Goal: Entertainment & Leisure: Consume media (video, audio)

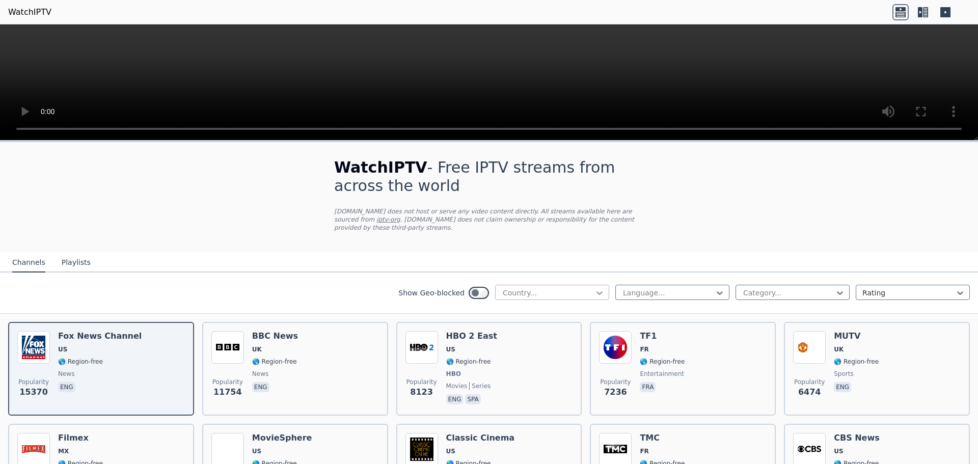
click at [594, 288] on icon at bounding box center [599, 293] width 10 height 10
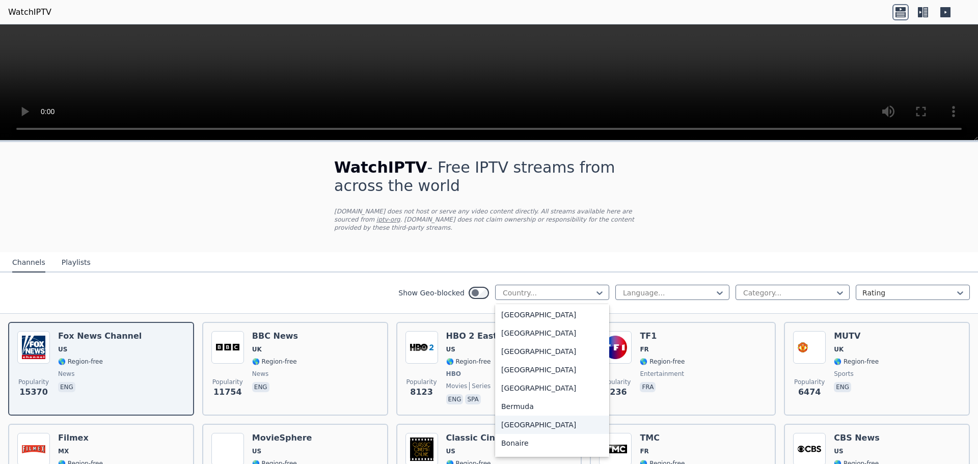
scroll to position [217, 0]
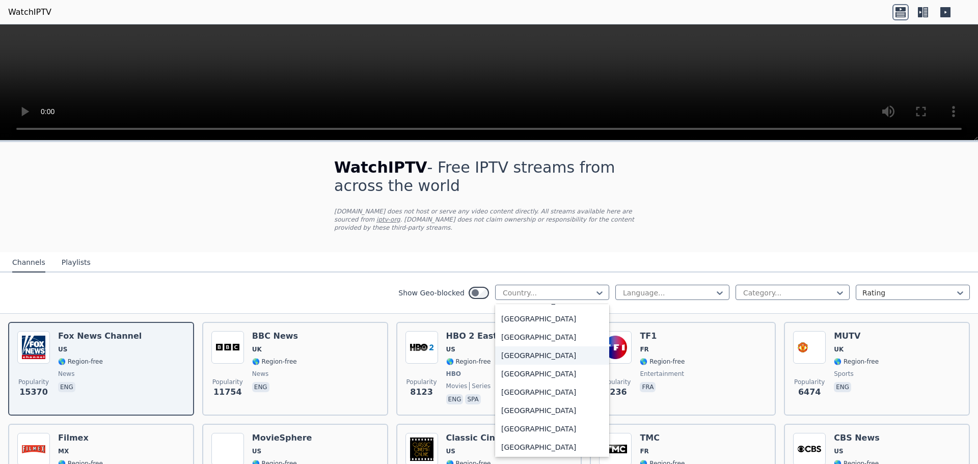
click at [527, 346] on div "[GEOGRAPHIC_DATA]" at bounding box center [552, 355] width 114 height 18
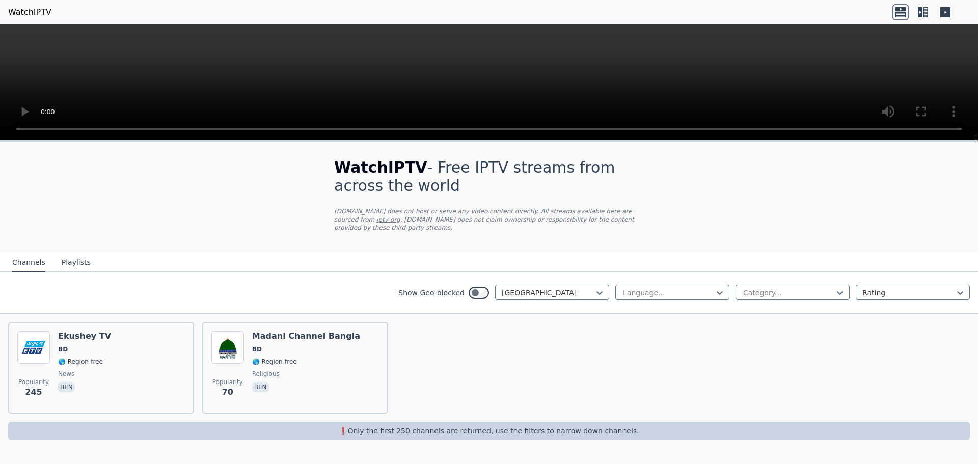
click at [66, 254] on button "Playlists" at bounding box center [76, 262] width 29 height 19
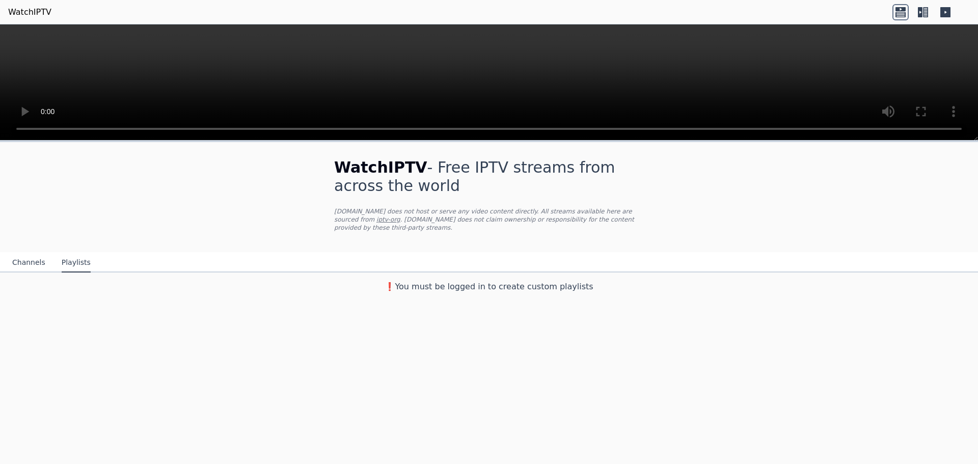
click at [37, 253] on button "Channels" at bounding box center [28, 262] width 33 height 19
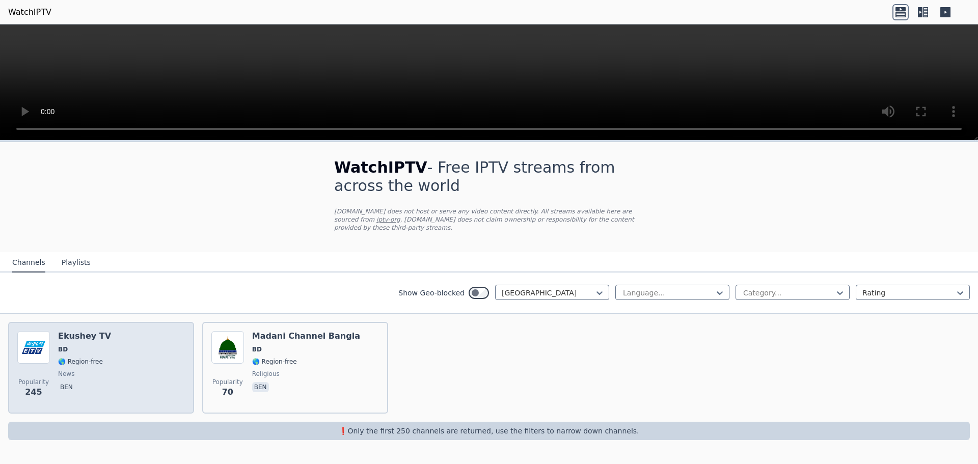
click at [78, 331] on h6 "Ekushey TV" at bounding box center [84, 336] width 53 height 10
click at [76, 334] on div "Ekushey TV BD 🌎 Region-free news ben" at bounding box center [84, 367] width 53 height 73
click at [38, 341] on img at bounding box center [33, 347] width 33 height 33
click at [34, 339] on img at bounding box center [33, 347] width 33 height 33
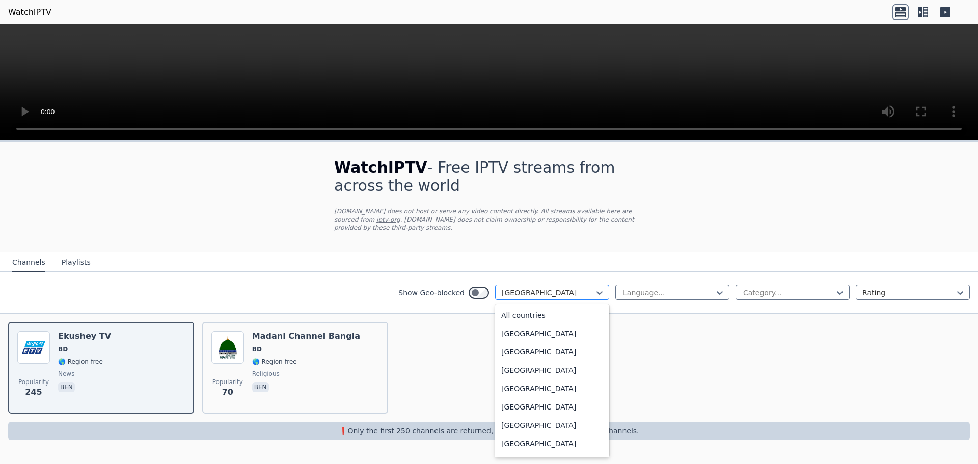
click at [551, 288] on div at bounding box center [548, 293] width 93 height 10
click at [546, 288] on div at bounding box center [548, 293] width 93 height 10
type input "***"
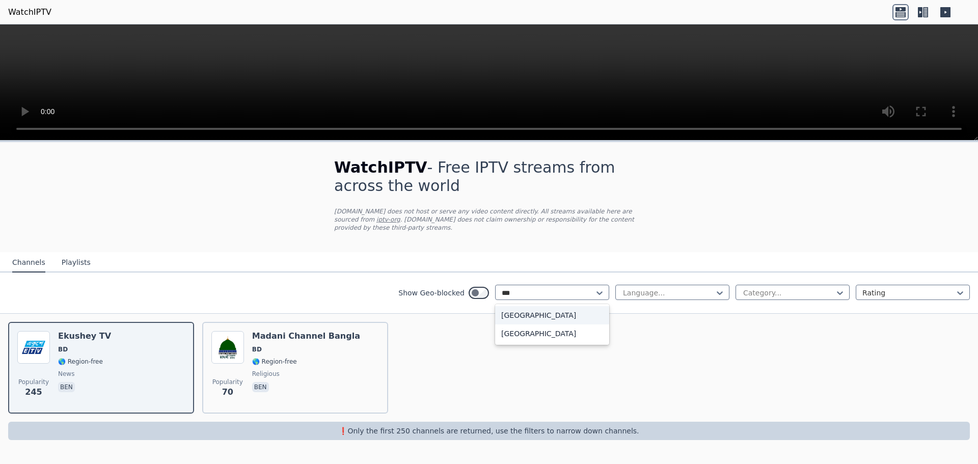
click at [510, 309] on div "[GEOGRAPHIC_DATA]" at bounding box center [552, 315] width 114 height 18
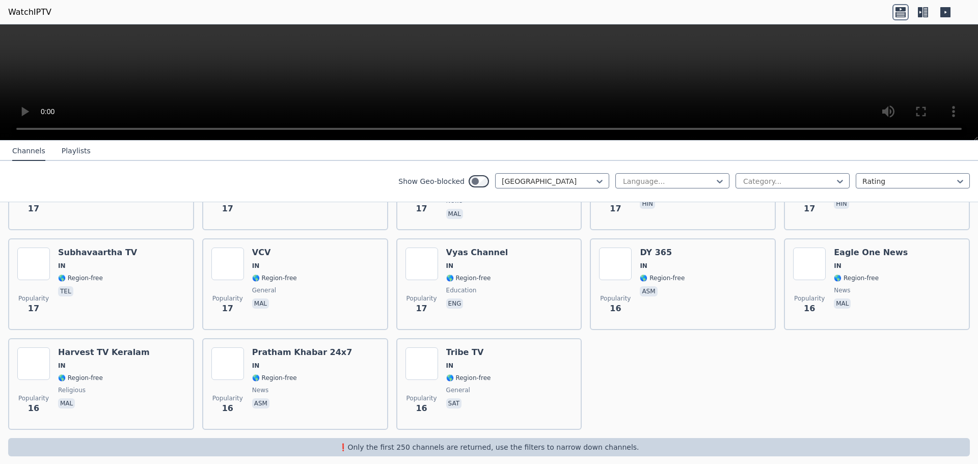
scroll to position [1272, 0]
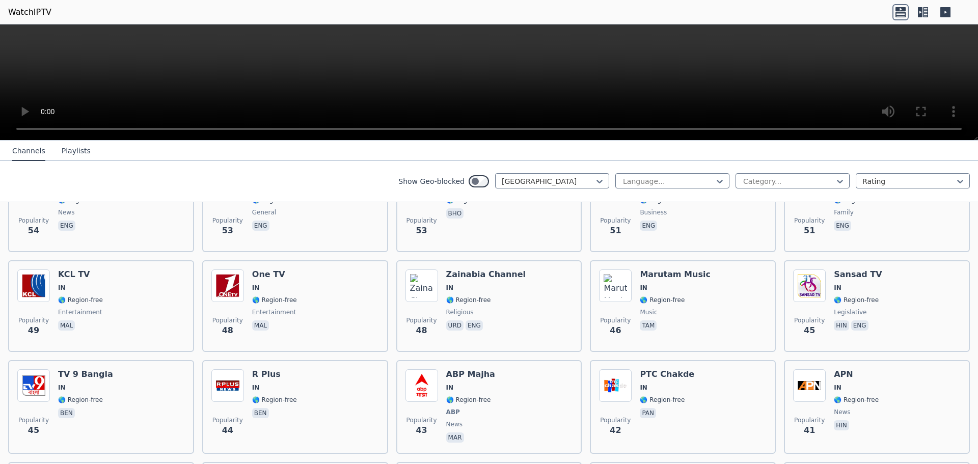
click at [297, 174] on div "Show Geo-blocked India Language... Category... Rating" at bounding box center [489, 181] width 978 height 41
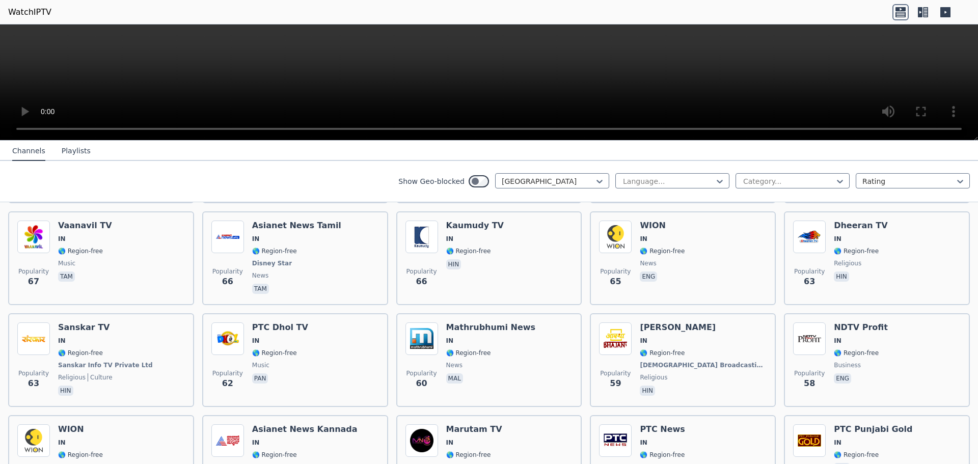
scroll to position [0, 0]
